Goal: Navigation & Orientation: Find specific page/section

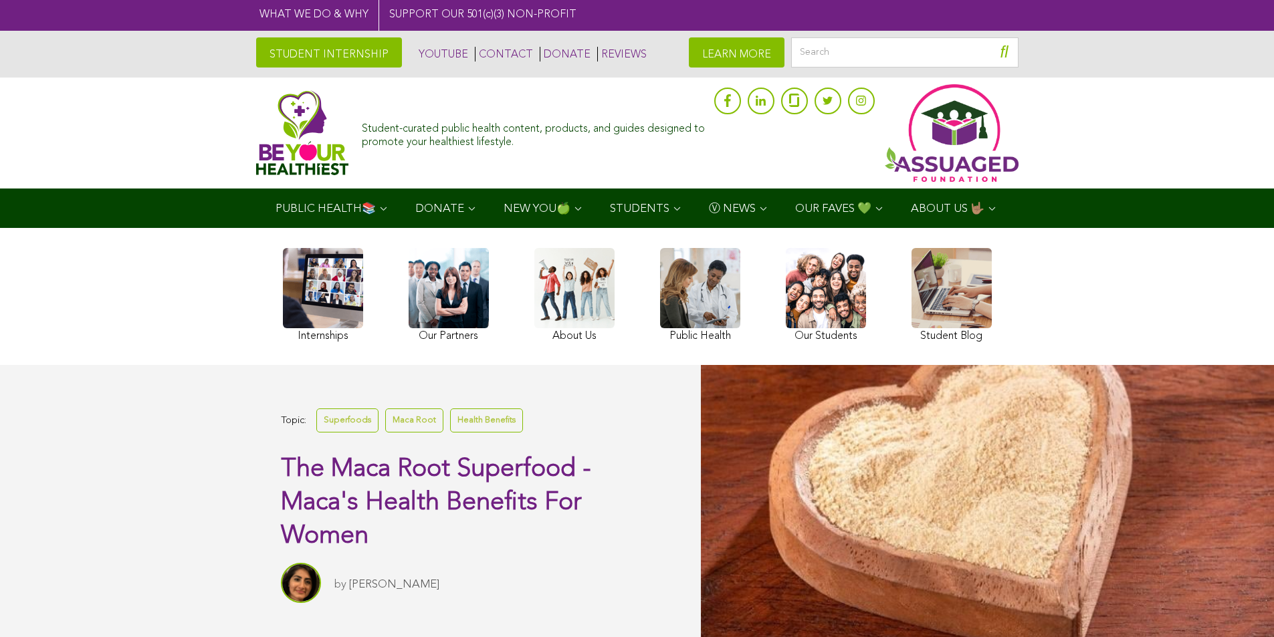
click at [285, 603] on div "Topic: Superfoods Maca Root Health Benefits The Maca Root Superfood - Maca's He…" at bounding box center [454, 503] width 346 height 197
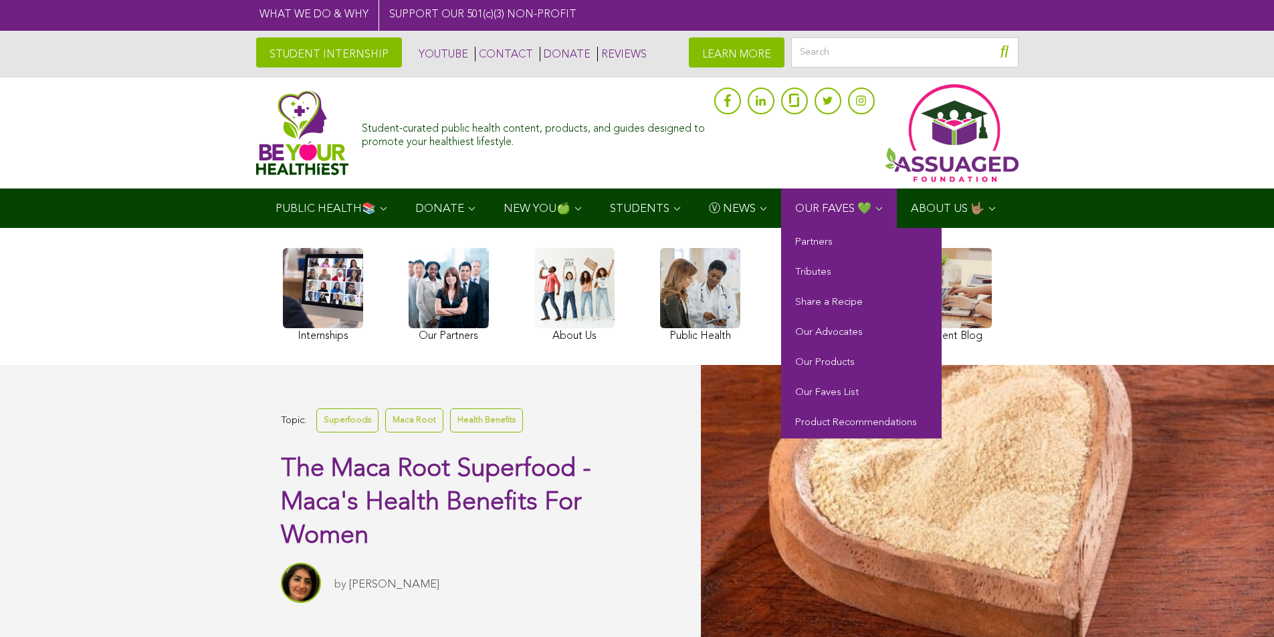
click at [804, 228] on link "OUR FAVES 💚" at bounding box center [839, 208] width 116 height 39
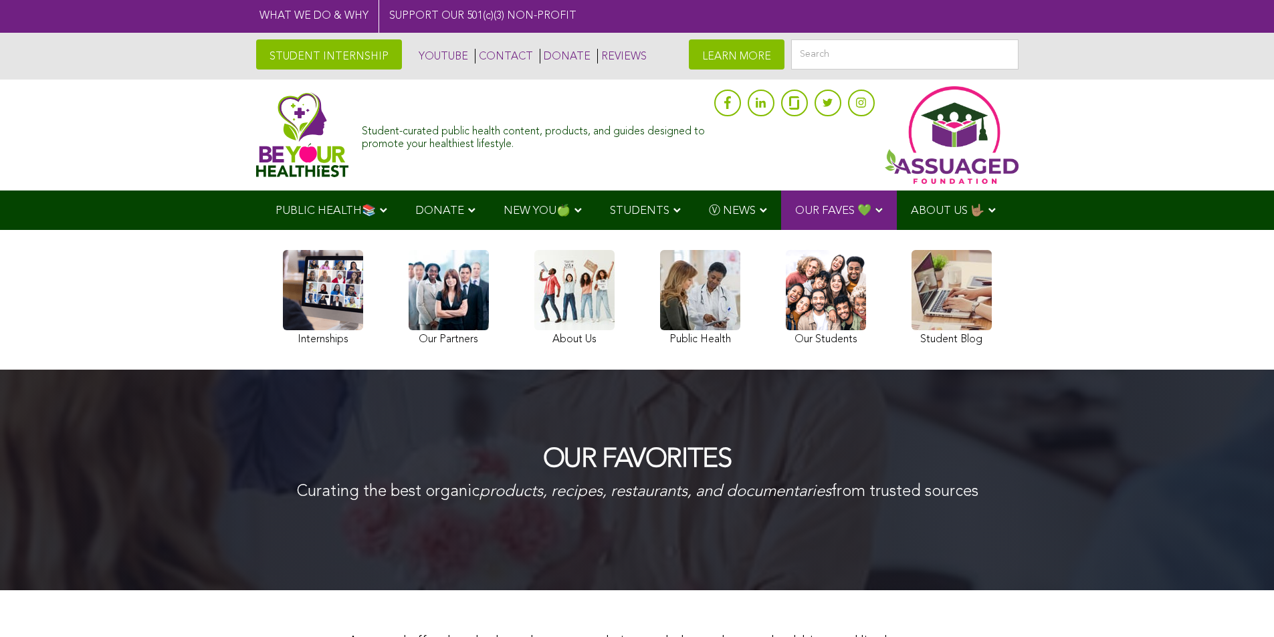
click at [157, 5] on link at bounding box center [637, 16] width 1274 height 33
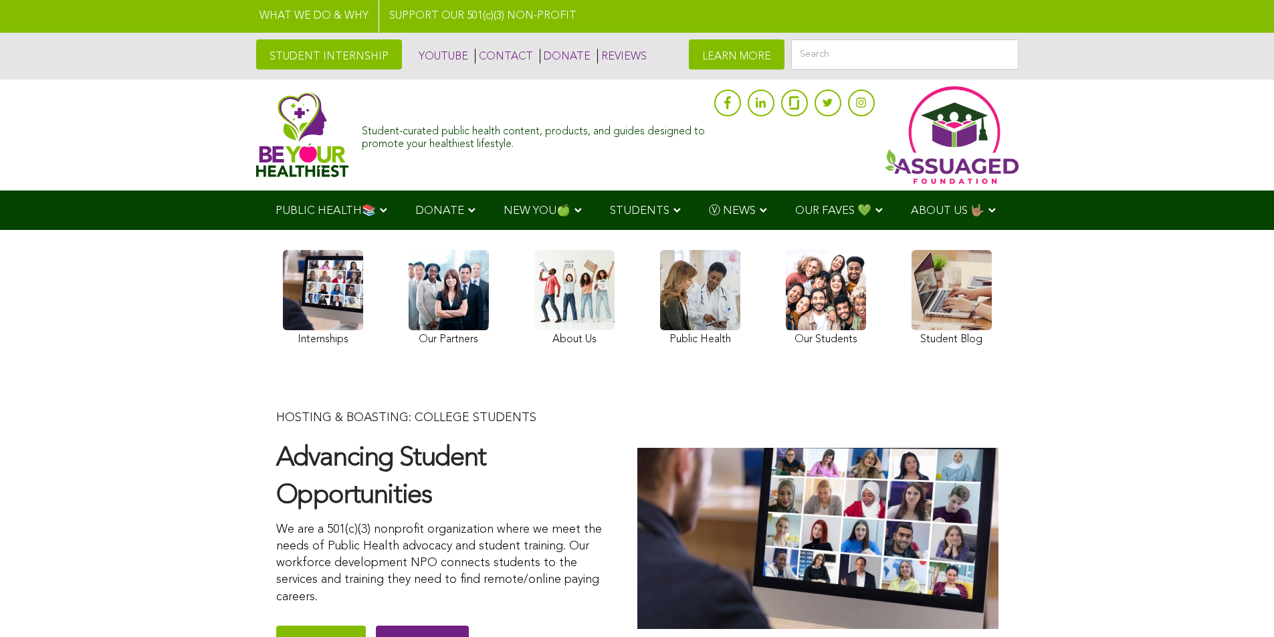
click at [387, 606] on p "We are a 501(c)(3) nonprofit organization where we meet the needs of Public Hea…" at bounding box center [443, 564] width 334 height 84
click at [144, 3] on link at bounding box center [637, 16] width 1274 height 33
click at [522, 427] on p "HOSTING & BOASTING: COLLEGE STUDENTS" at bounding box center [443, 418] width 334 height 17
